Goal: Task Accomplishment & Management: Use online tool/utility

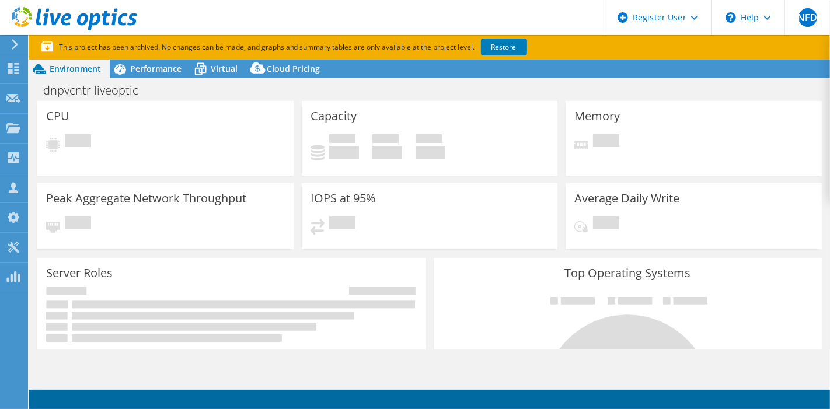
select select "USD"
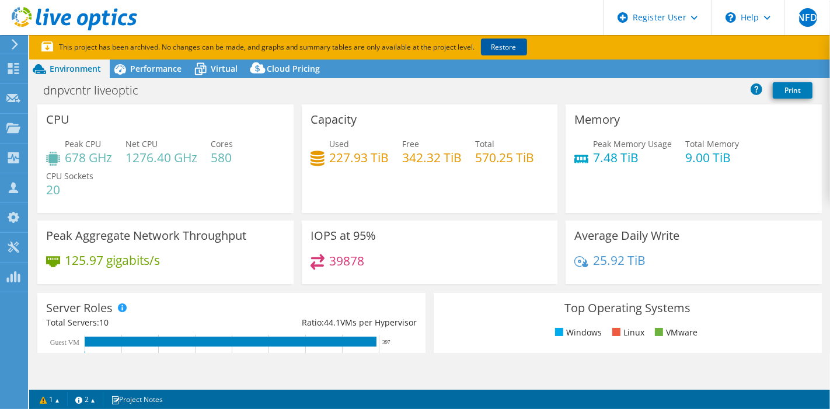
click at [494, 47] on link "Restore" at bounding box center [504, 47] width 46 height 17
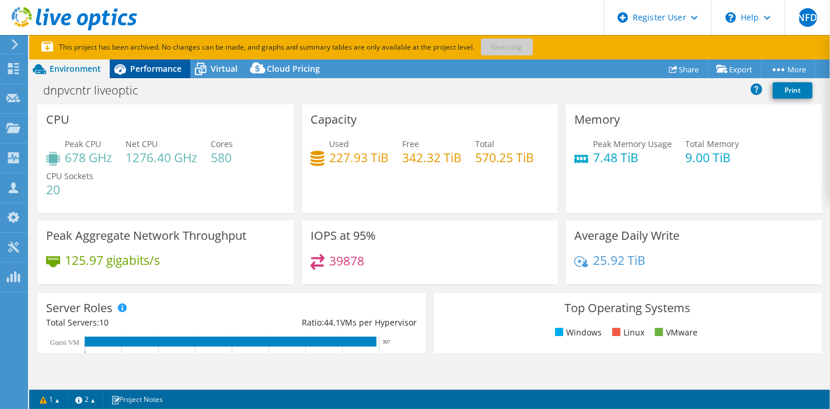
click at [169, 72] on span "Performance" at bounding box center [155, 68] width 51 height 11
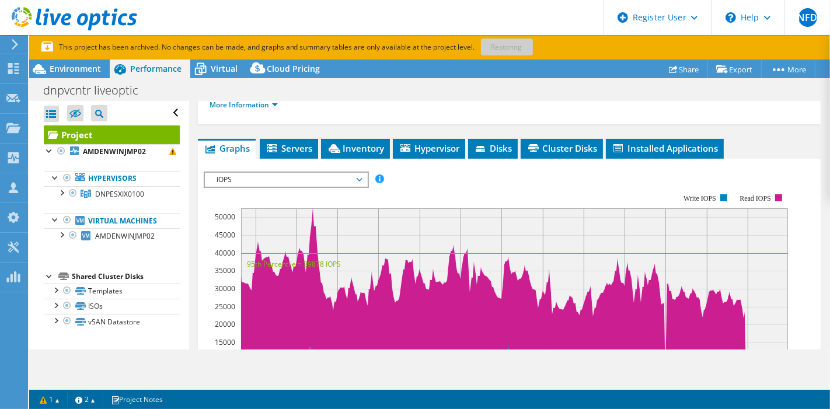
scroll to position [259, 0]
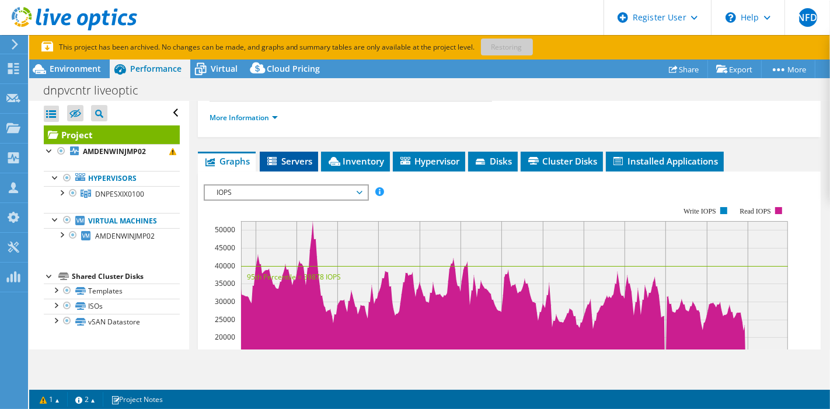
click at [296, 161] on span "Servers" at bounding box center [289, 161] width 47 height 12
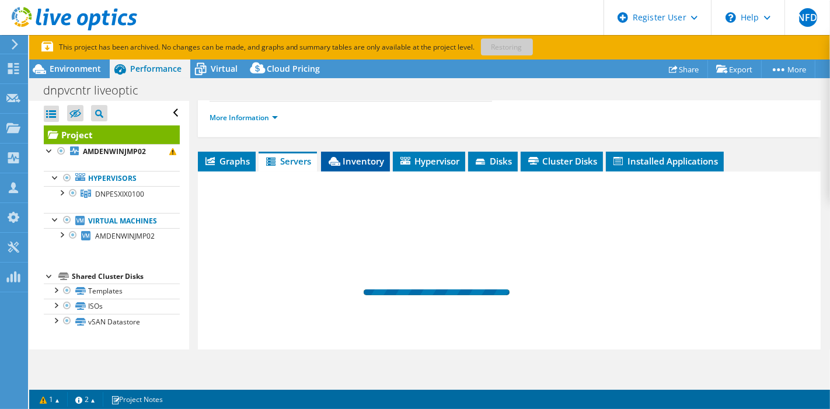
click at [348, 155] on span "Inventory" at bounding box center [355, 161] width 57 height 12
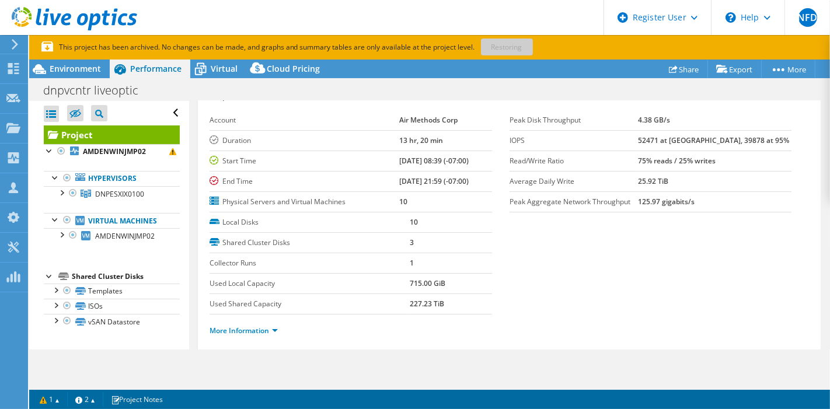
scroll to position [0, 0]
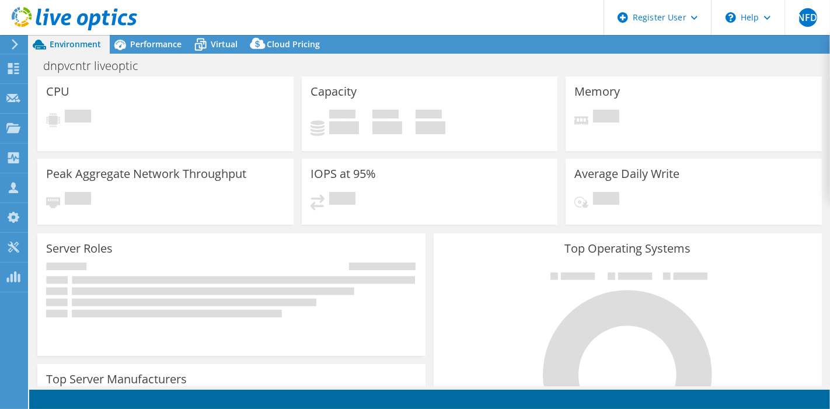
select select "USD"
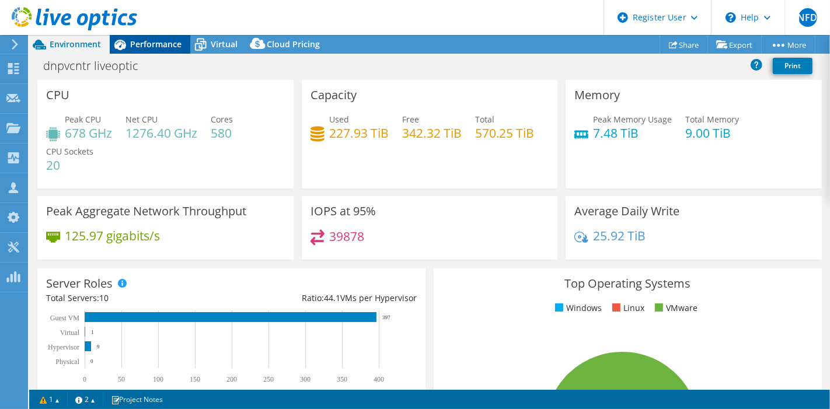
click at [150, 36] on div "Performance" at bounding box center [150, 44] width 81 height 19
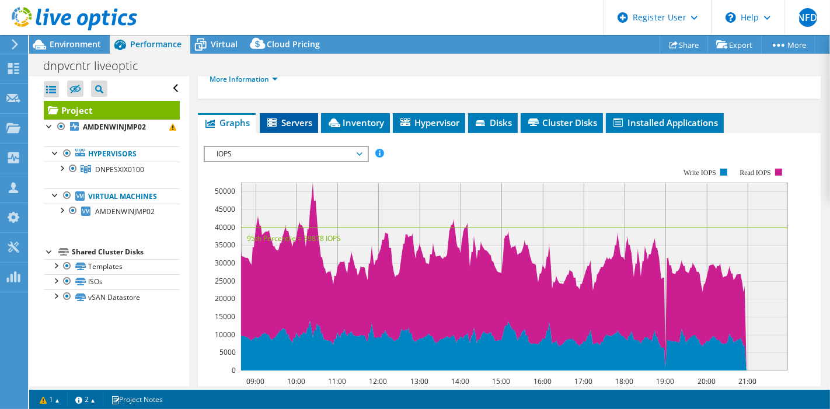
scroll to position [194, 0]
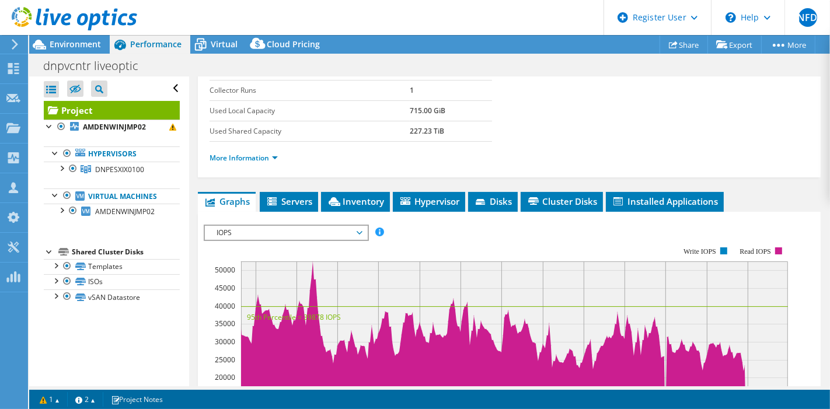
click at [301, 226] on span "IOPS" at bounding box center [286, 233] width 150 height 14
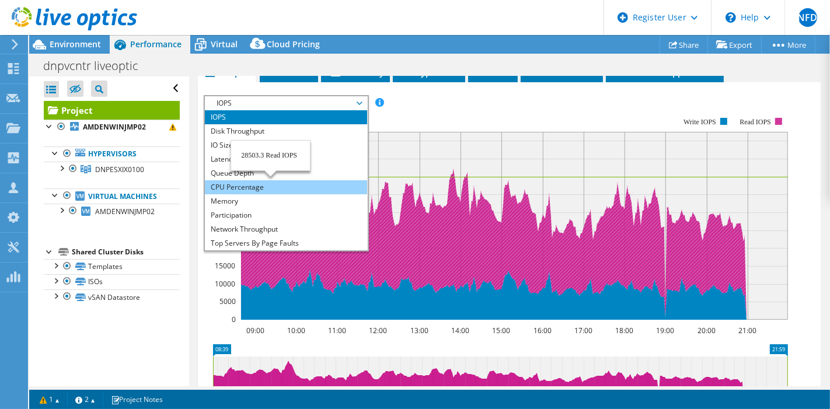
scroll to position [41, 0]
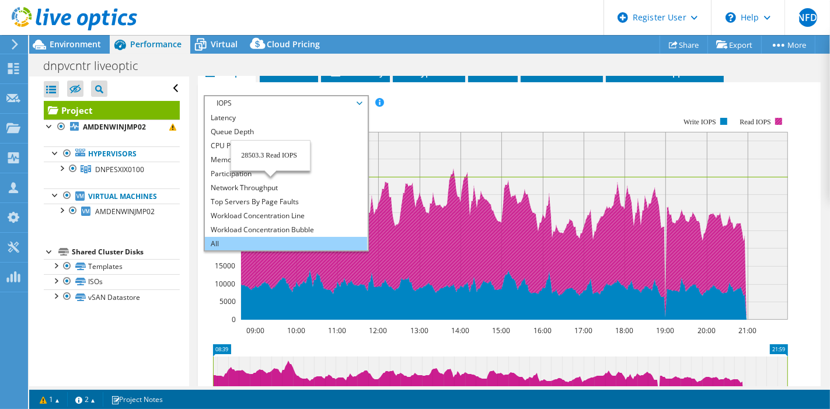
click at [258, 239] on li "All" at bounding box center [286, 244] width 162 height 14
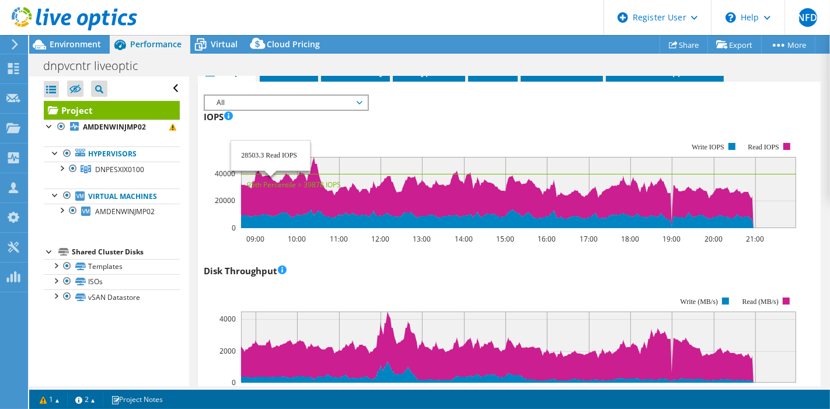
scroll to position [259, 0]
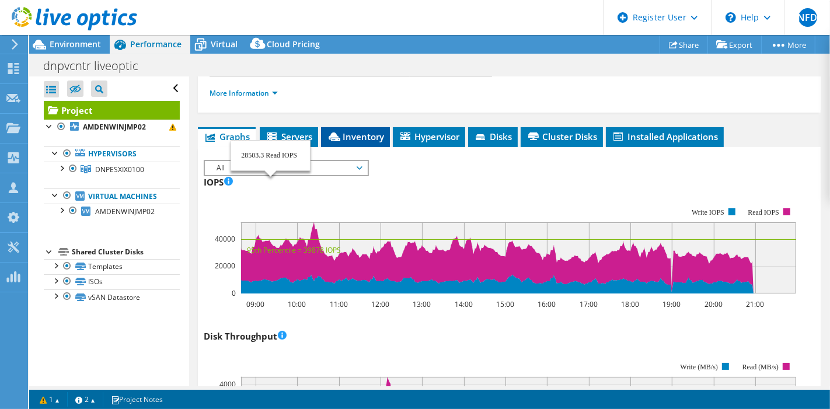
click at [357, 134] on span "Inventory" at bounding box center [355, 137] width 57 height 12
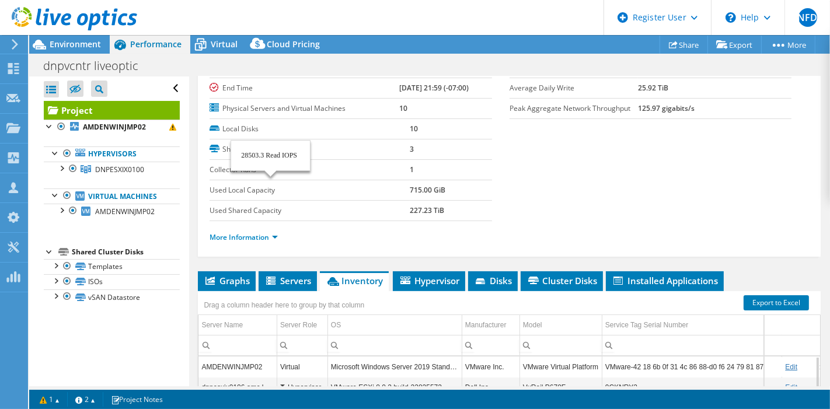
scroll to position [114, 0]
